Goal: Contribute content: Contribute content

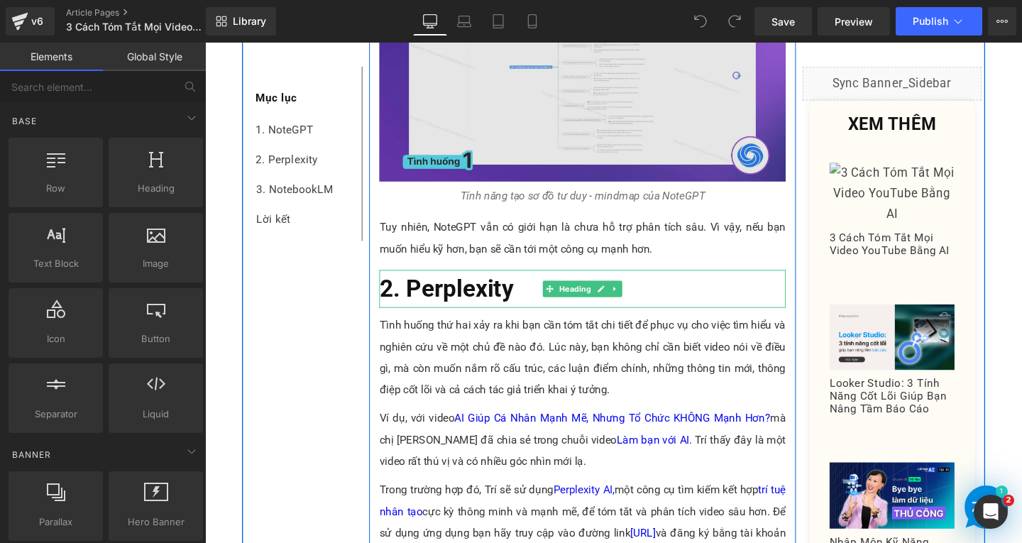
scroll to position [2911, 0]
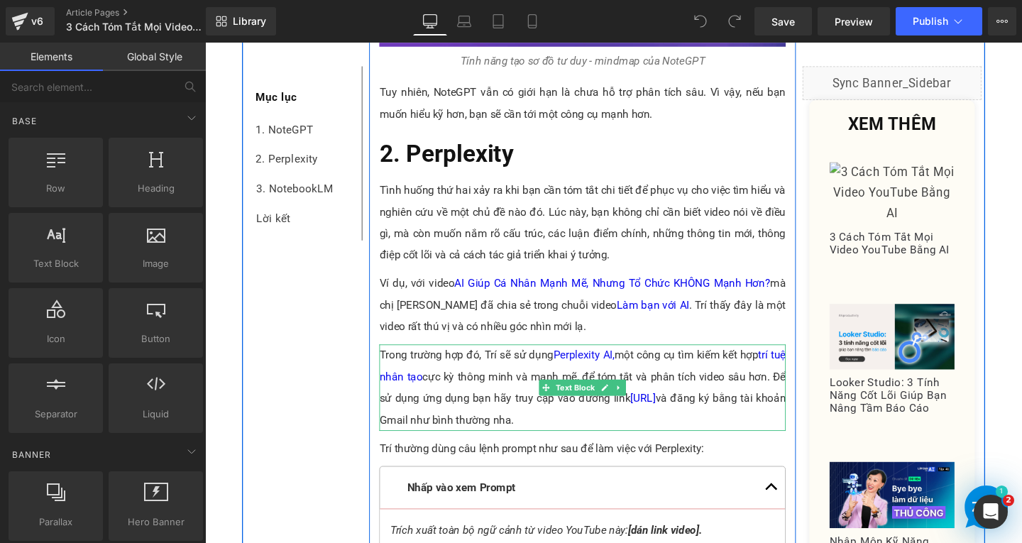
click at [489, 371] on p "Trong trường hợp đó, Trí sẽ sử dụng Perplexity AI, một công cụ tìm kiếm kết hợp…" at bounding box center [601, 405] width 427 height 91
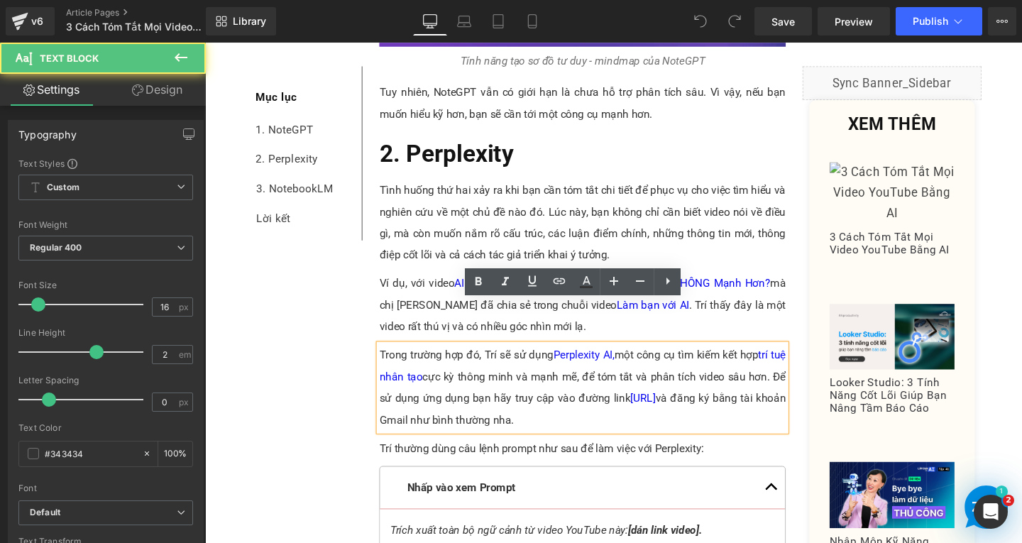
click at [438, 392] on p "Trong trường hợp đó, Trí sẽ sử dụng Perplexity AI, một công cụ tìm kiếm kết hợp…" at bounding box center [601, 405] width 427 height 91
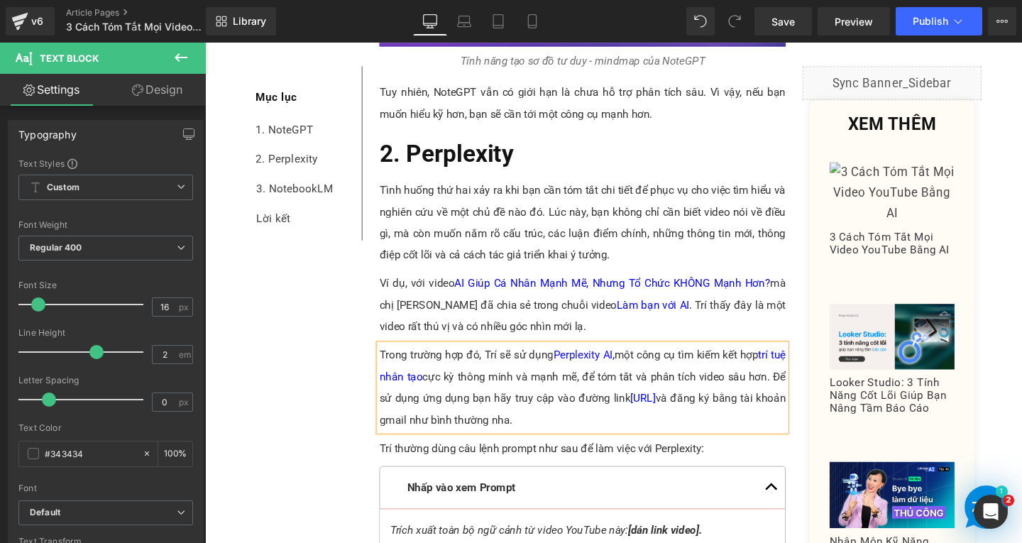
scroll to position [3053, 0]
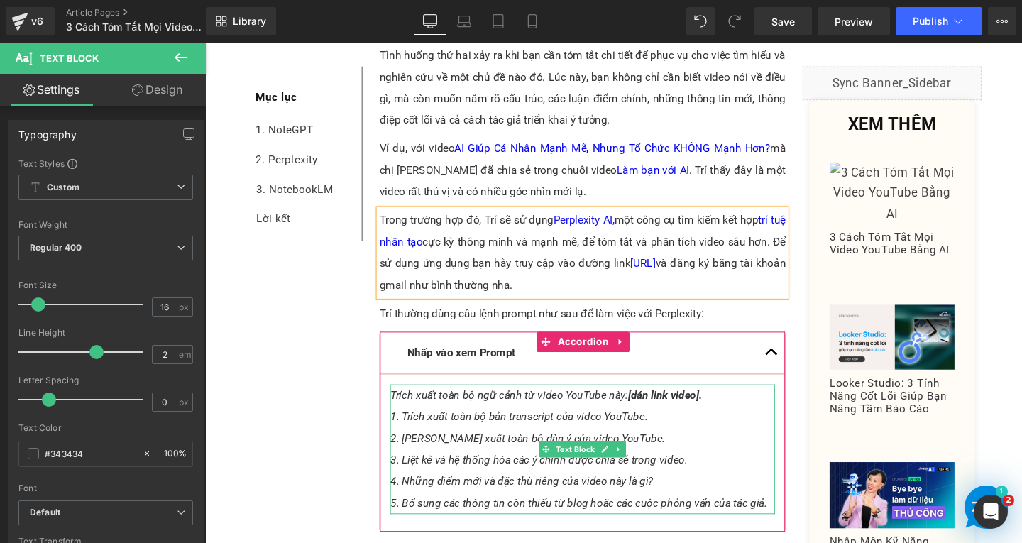
click at [654, 406] on span "[dán link video]." at bounding box center [689, 412] width 78 height 13
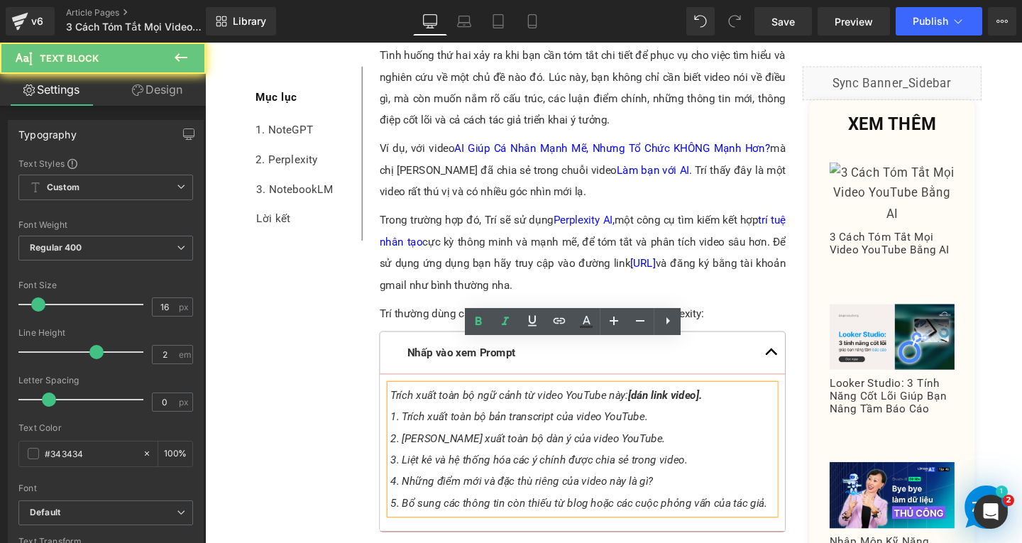
click at [651, 406] on span "[dán link video]." at bounding box center [689, 412] width 78 height 13
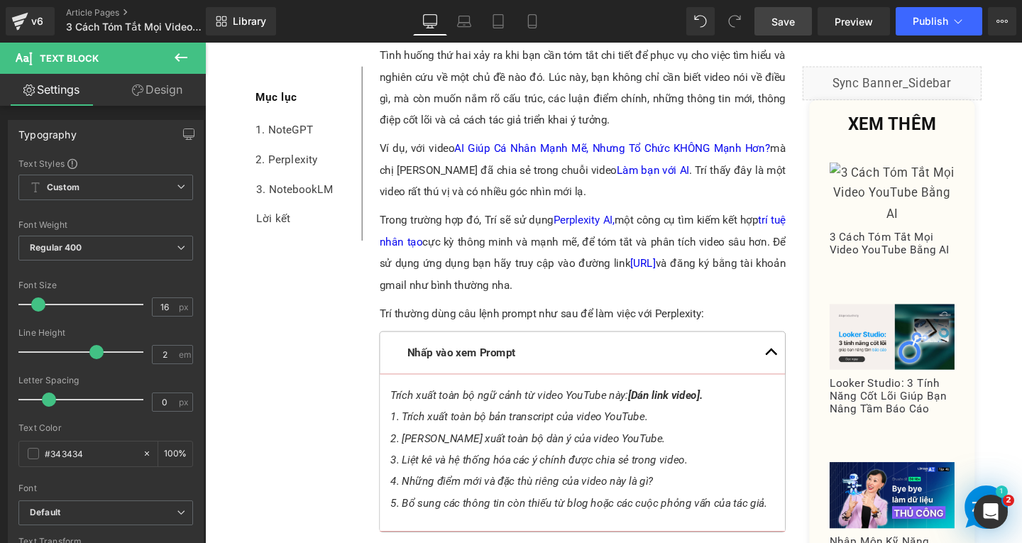
click at [777, 23] on span "Save" at bounding box center [783, 21] width 23 height 15
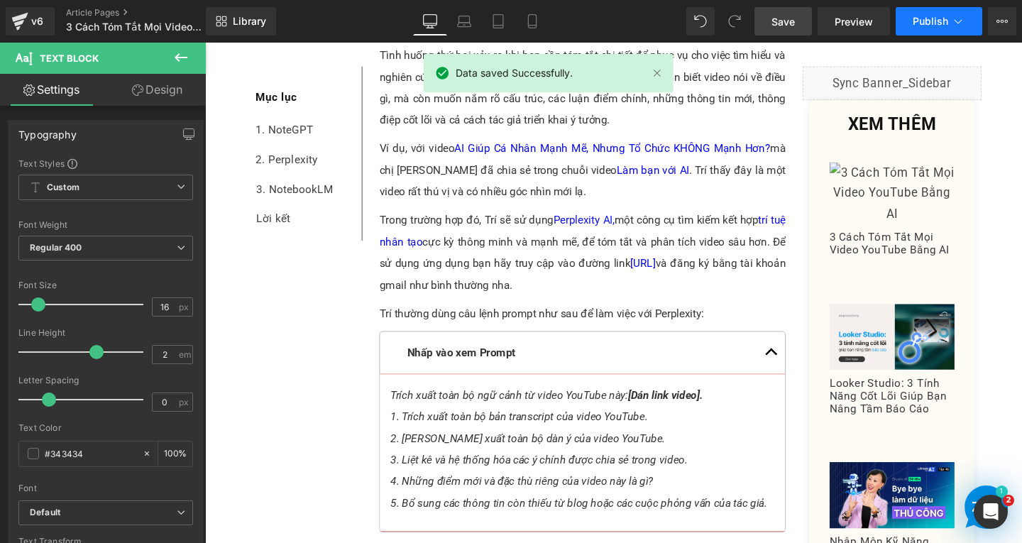
click at [958, 13] on button "Publish" at bounding box center [939, 21] width 87 height 28
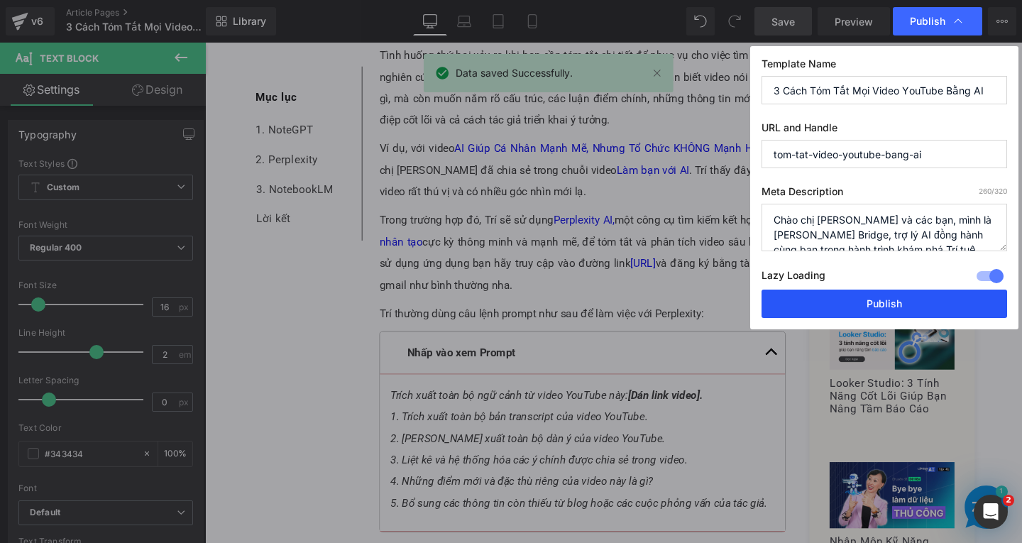
drag, startPoint x: 875, startPoint y: 300, endPoint x: 491, endPoint y: 322, distance: 384.7
click at [875, 300] on button "Publish" at bounding box center [885, 304] width 246 height 28
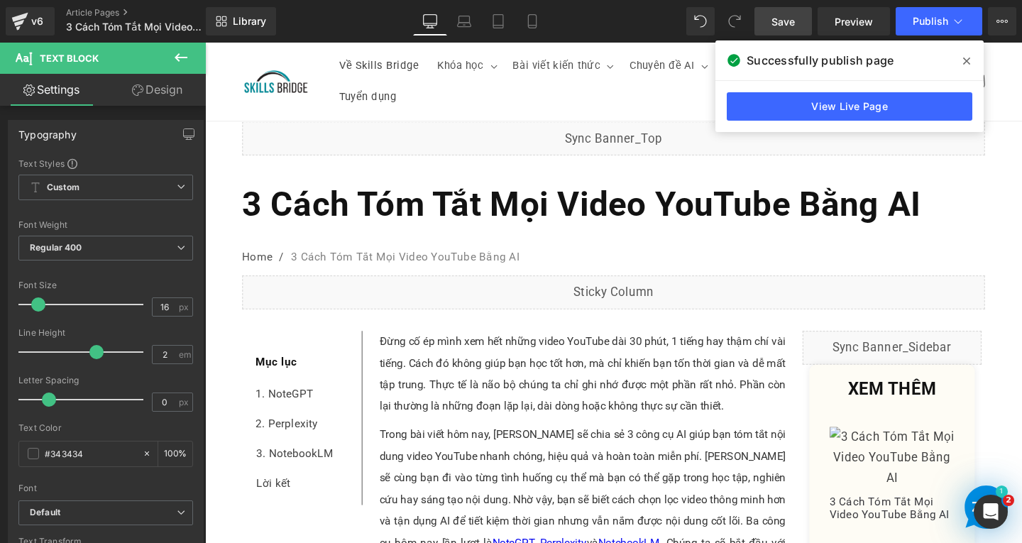
click at [968, 60] on icon at bounding box center [966, 61] width 7 height 7
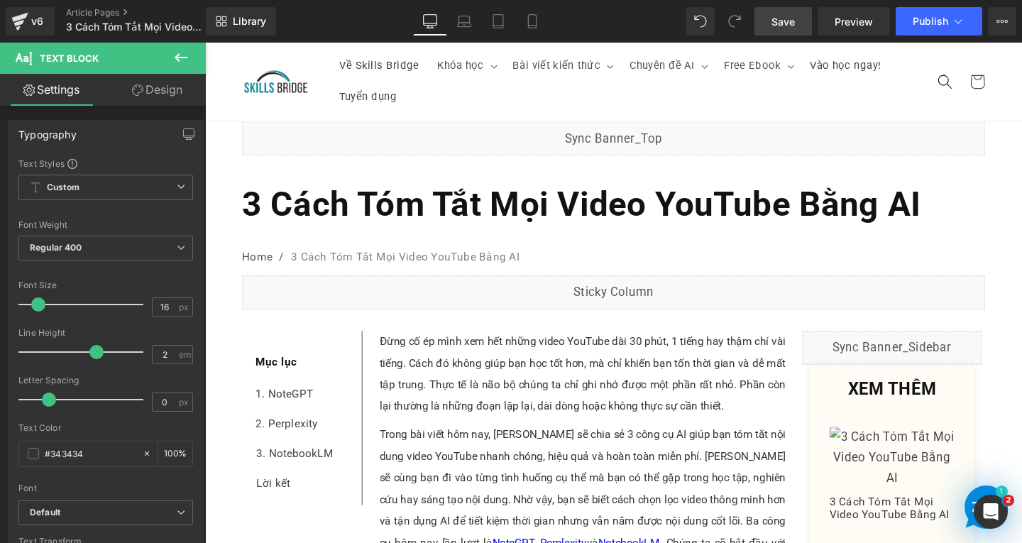
click at [799, 27] on link "Save" at bounding box center [784, 21] width 58 height 28
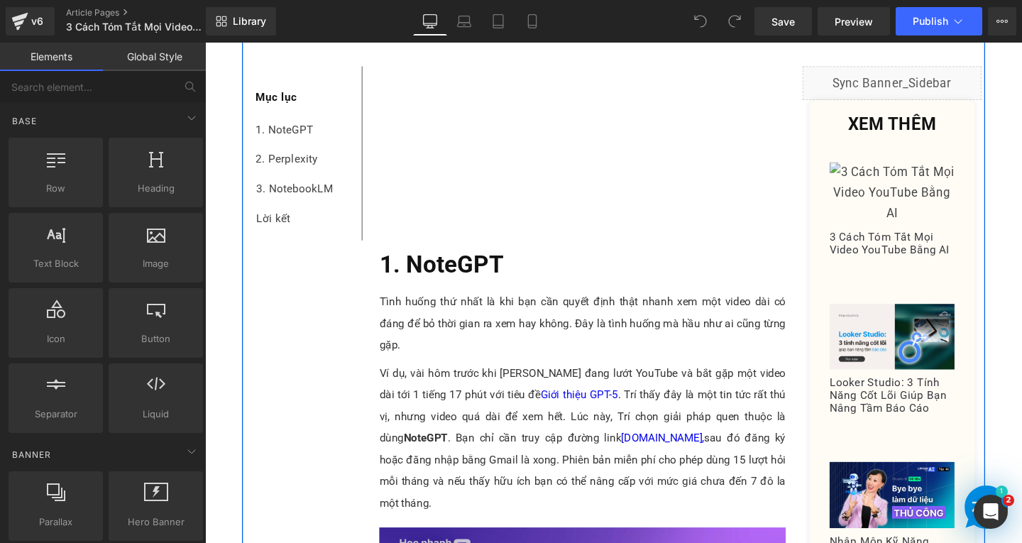
scroll to position [426, 0]
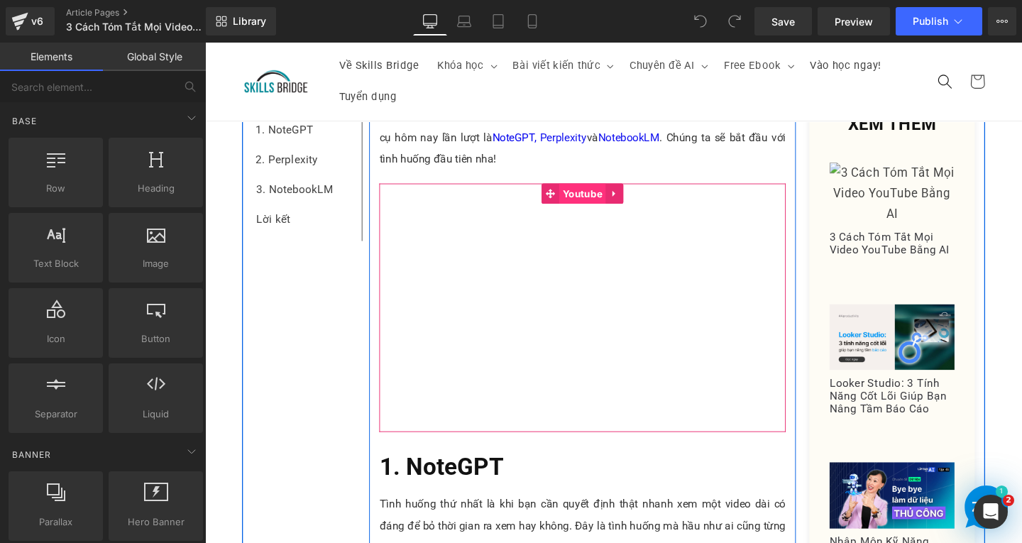
click at [600, 204] on span "Youtube" at bounding box center [602, 201] width 49 height 21
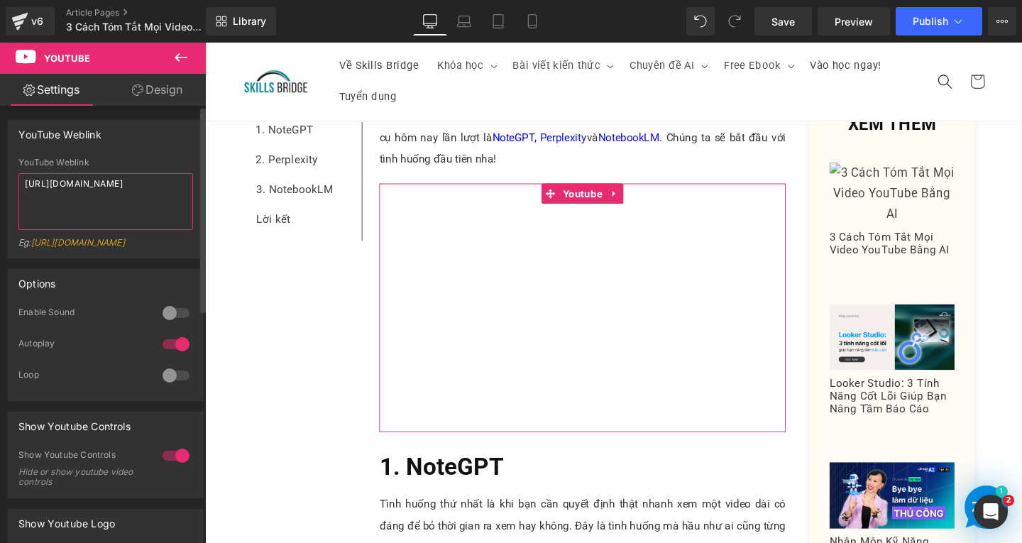
drag, startPoint x: 165, startPoint y: 180, endPoint x: 0, endPoint y: 181, distance: 165.4
click at [0, 181] on div "YouTube Weblink YouTube Weblink [URL][DOMAIN_NAME] Eg: [URL][DOMAIN_NAME]" at bounding box center [106, 183] width 212 height 149
paste textarea "ikAvdV2MiBQ"
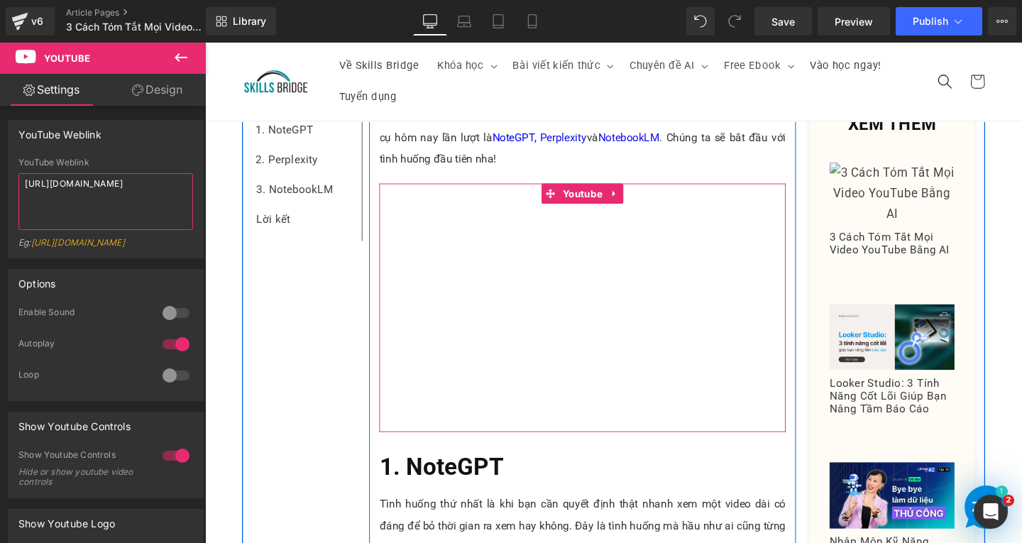
type textarea "[URL][DOMAIN_NAME]"
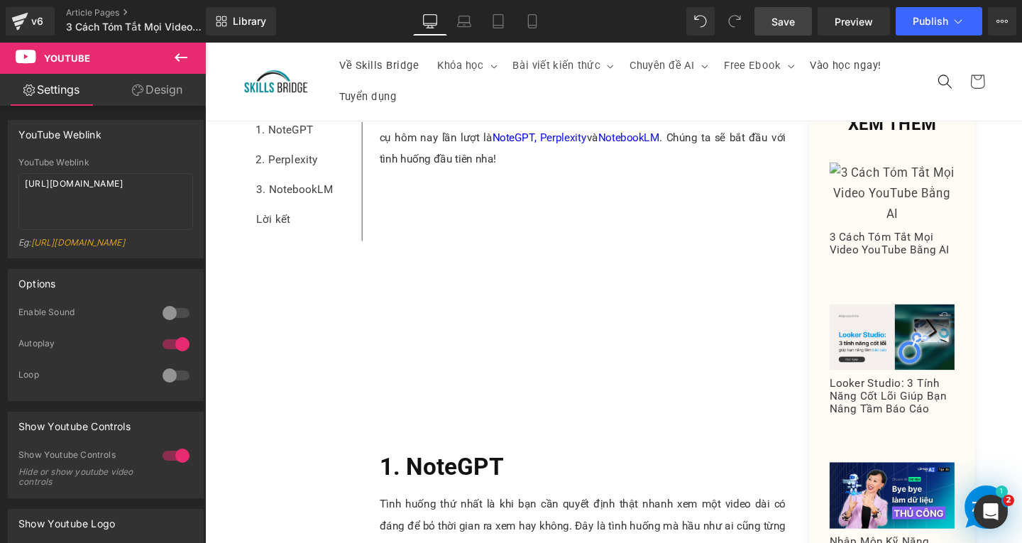
click at [772, 17] on span "Save" at bounding box center [783, 21] width 23 height 15
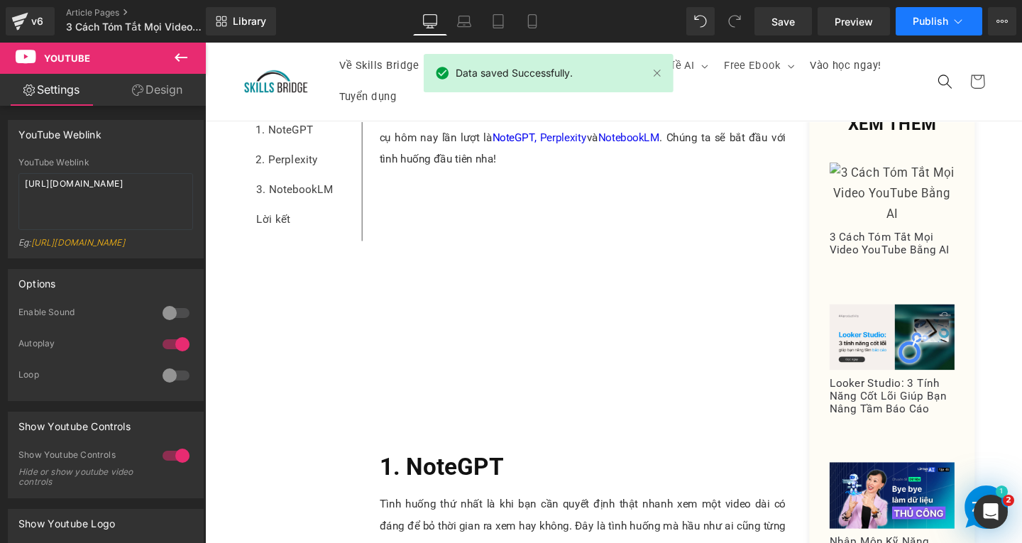
click at [950, 16] on button "Publish" at bounding box center [939, 21] width 87 height 28
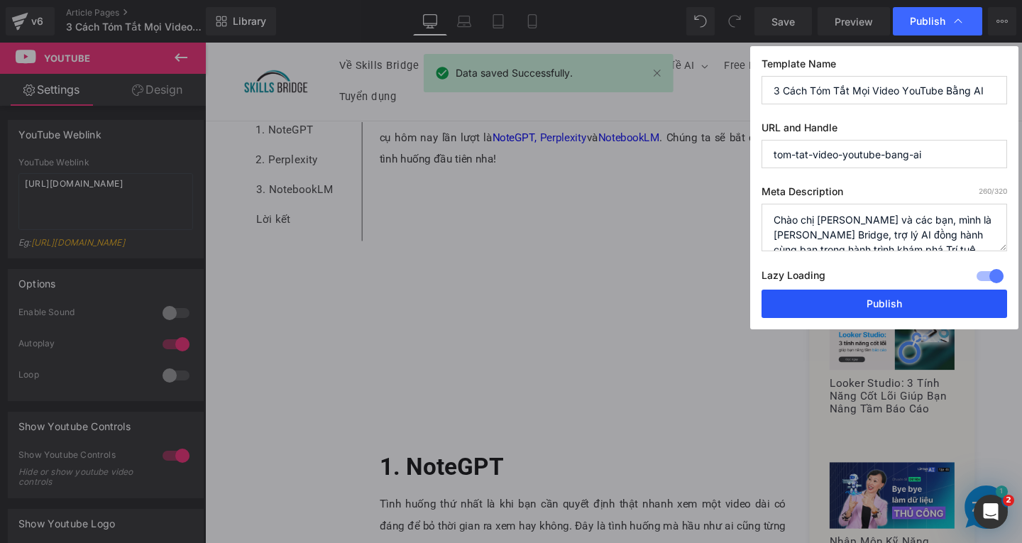
click at [905, 315] on button "Publish" at bounding box center [885, 304] width 246 height 28
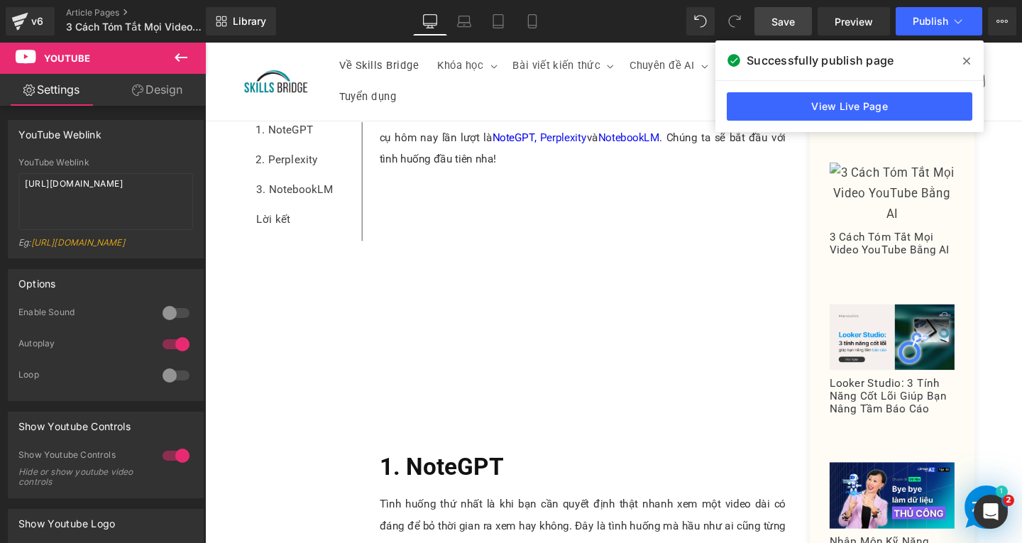
click at [797, 33] on link "Save" at bounding box center [784, 21] width 58 height 28
